Goal: Transaction & Acquisition: Purchase product/service

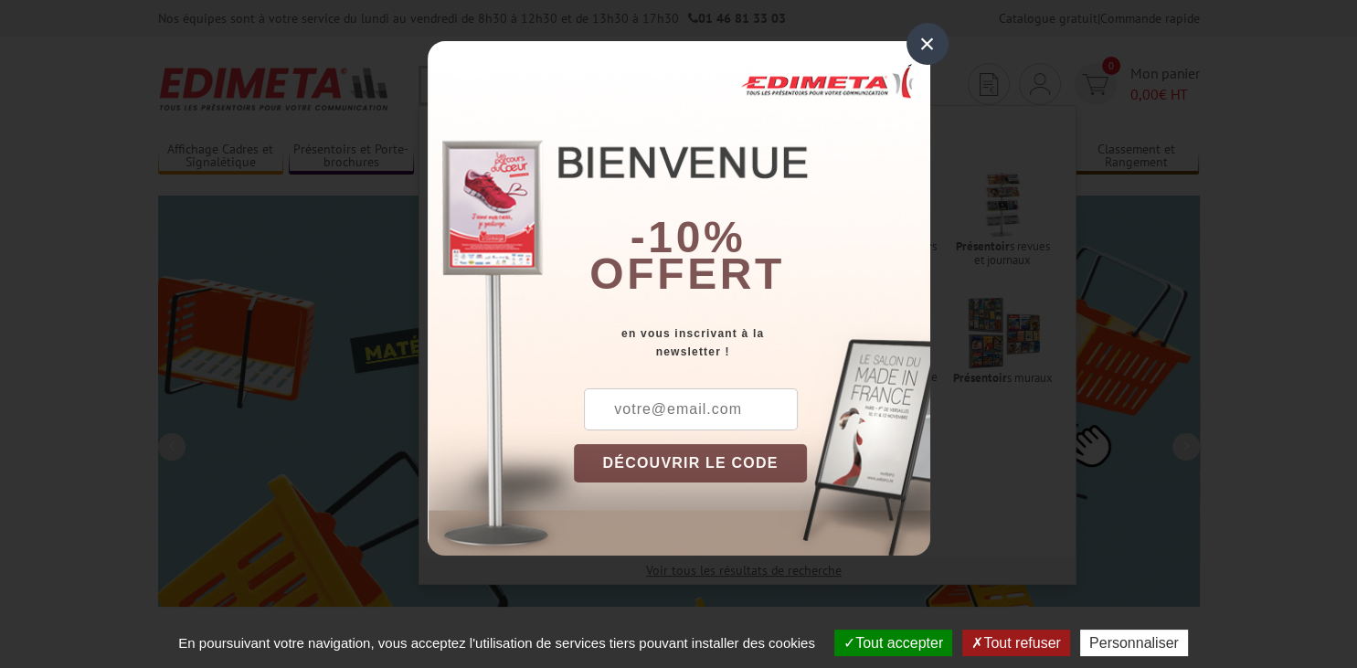
click at [923, 36] on div "×" at bounding box center [927, 44] width 42 height 42
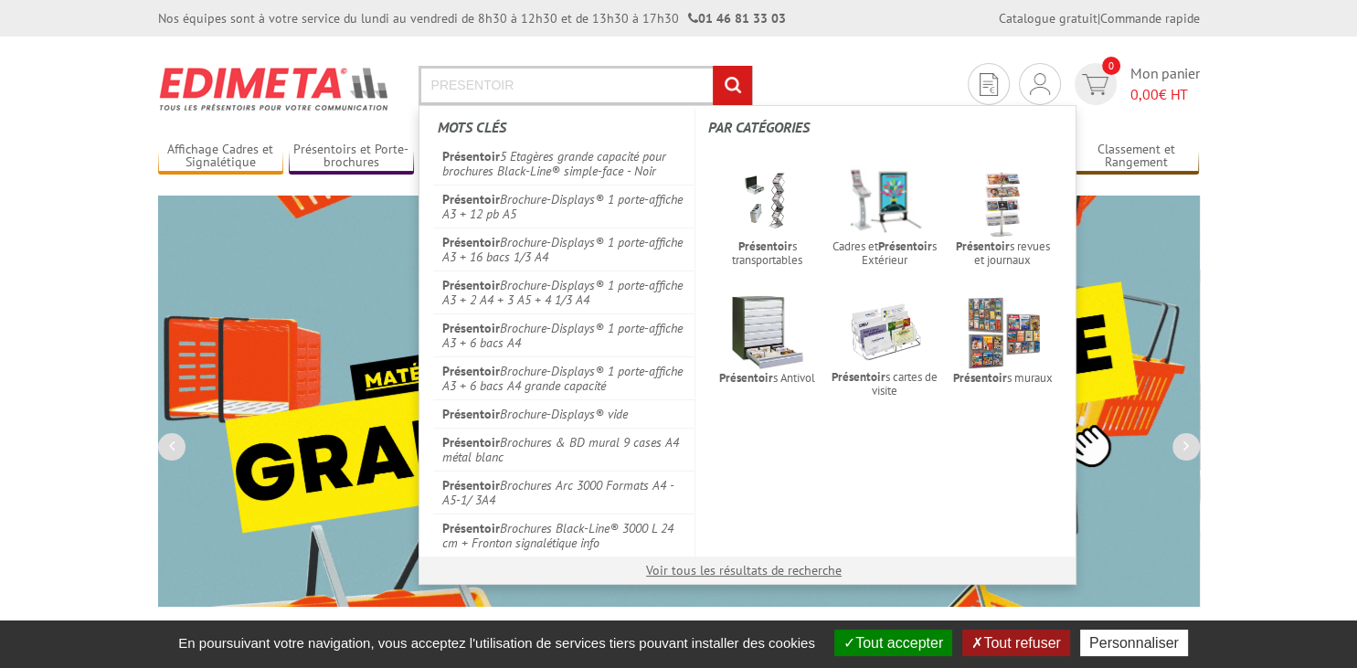
click at [557, 74] on input "PRESENTOIR" at bounding box center [586, 85] width 334 height 39
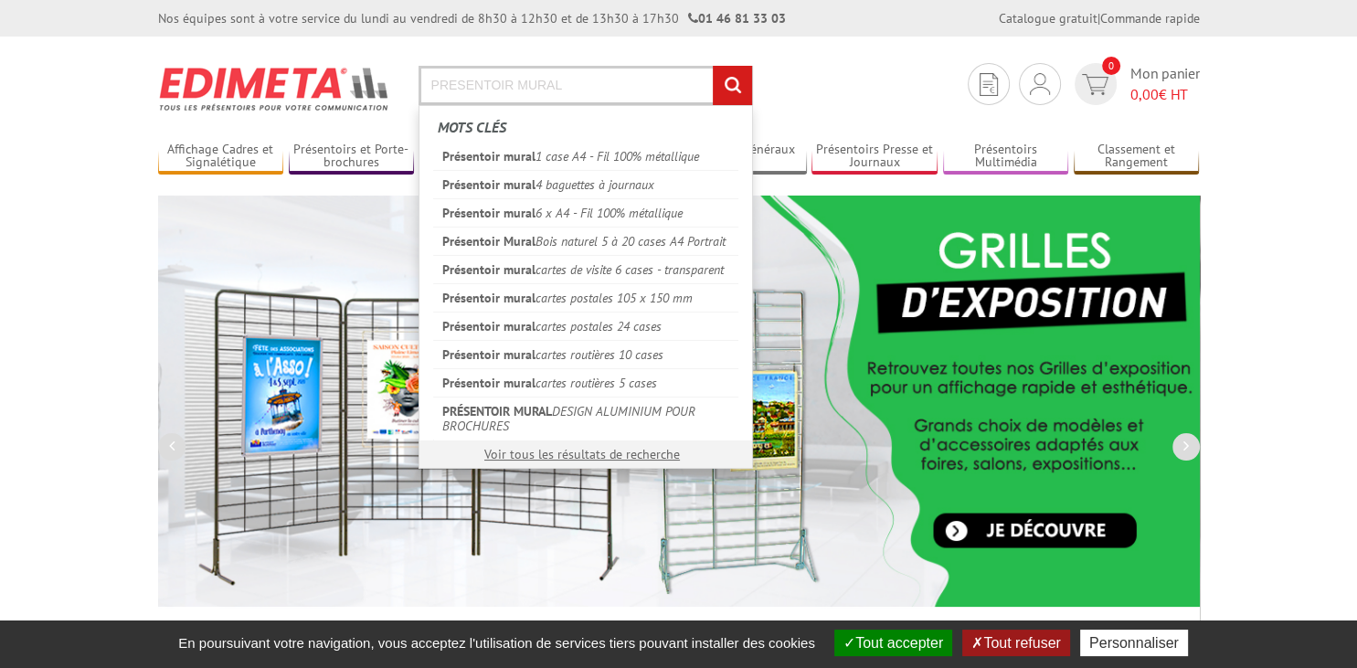
type input "PRESENTOIR MURAL"
click at [713, 66] on input "rechercher" at bounding box center [732, 85] width 39 height 39
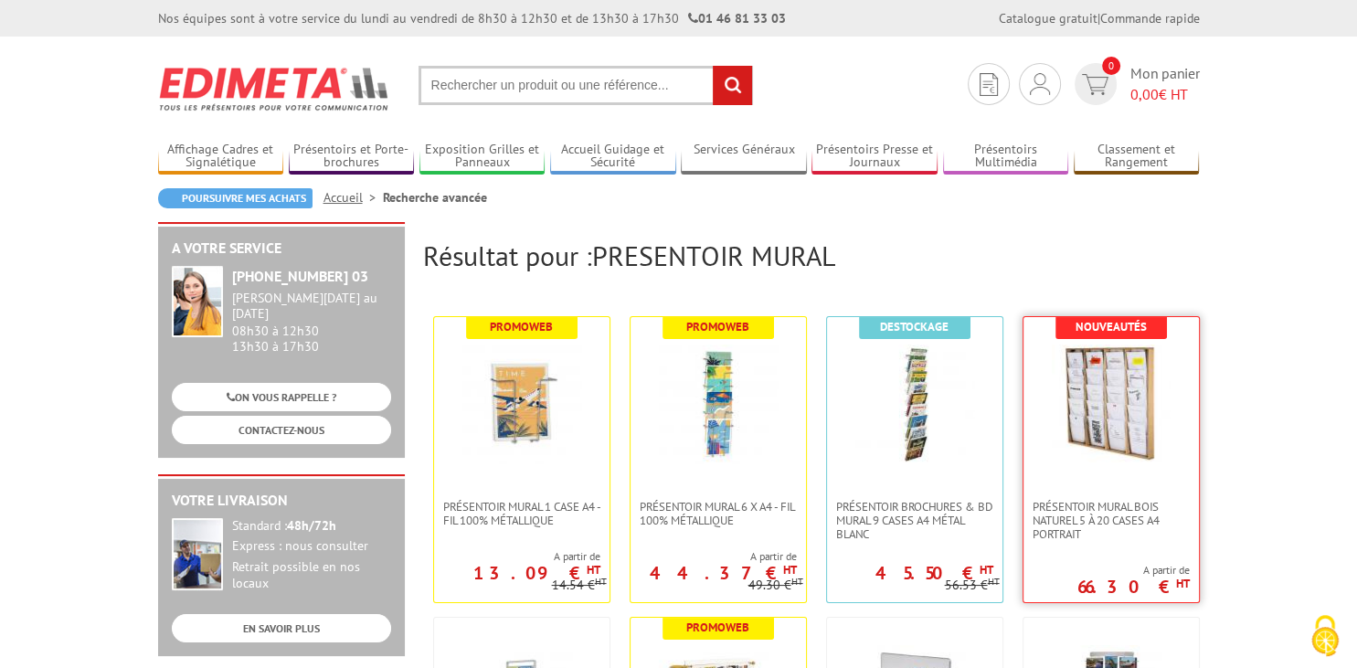
click at [1133, 424] on img at bounding box center [1111, 403] width 119 height 119
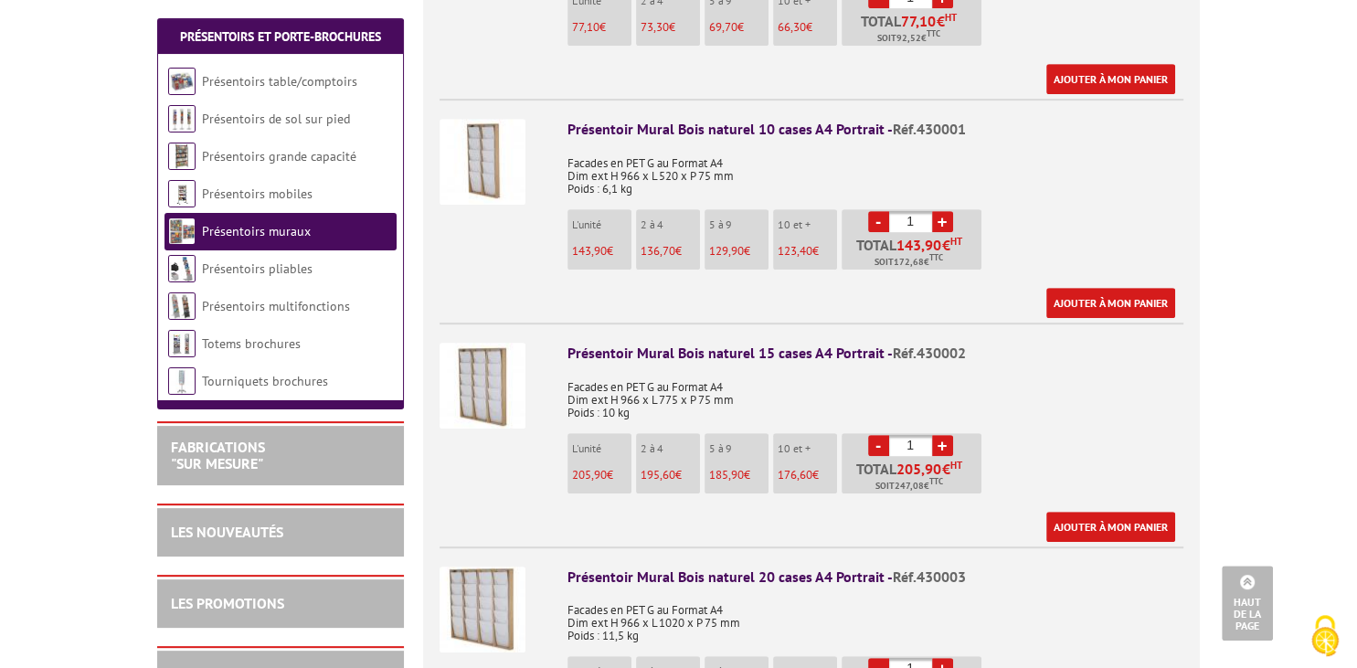
scroll to position [965, 0]
